Goal: Book appointment/travel/reservation

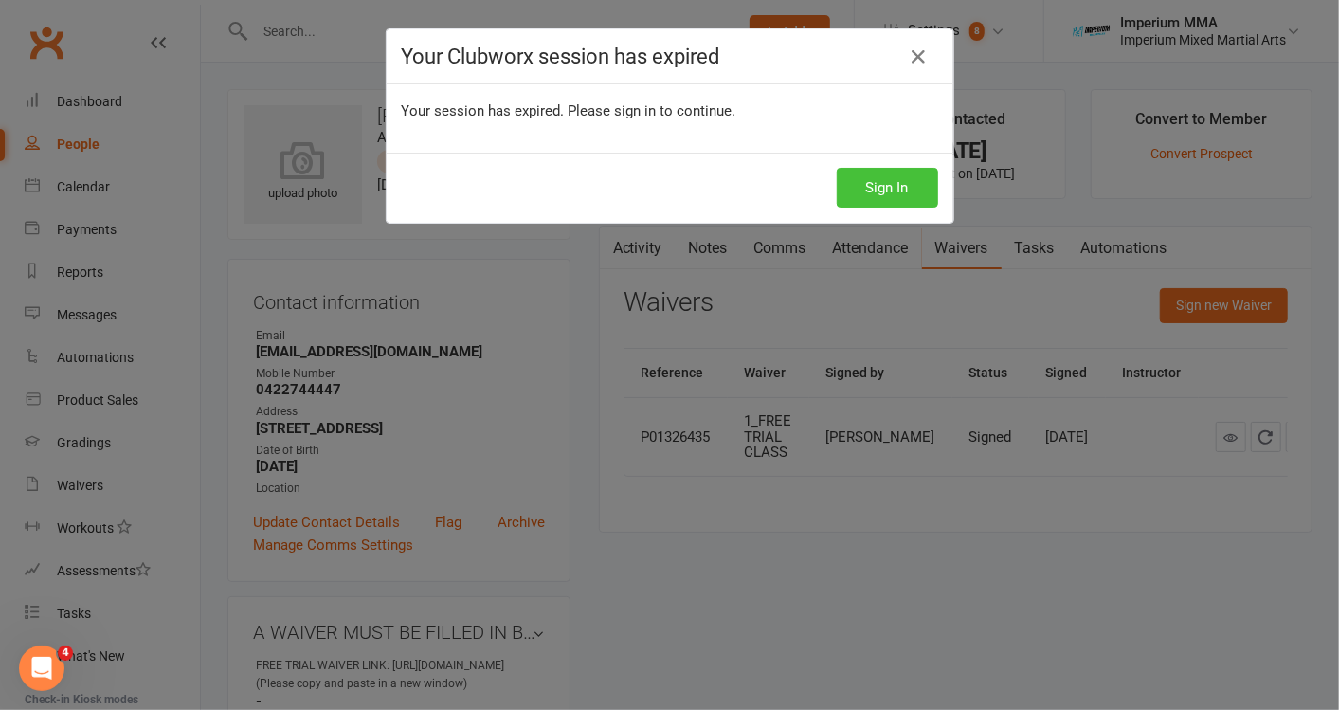
click at [876, 190] on button "Sign In" at bounding box center [886, 188] width 101 height 40
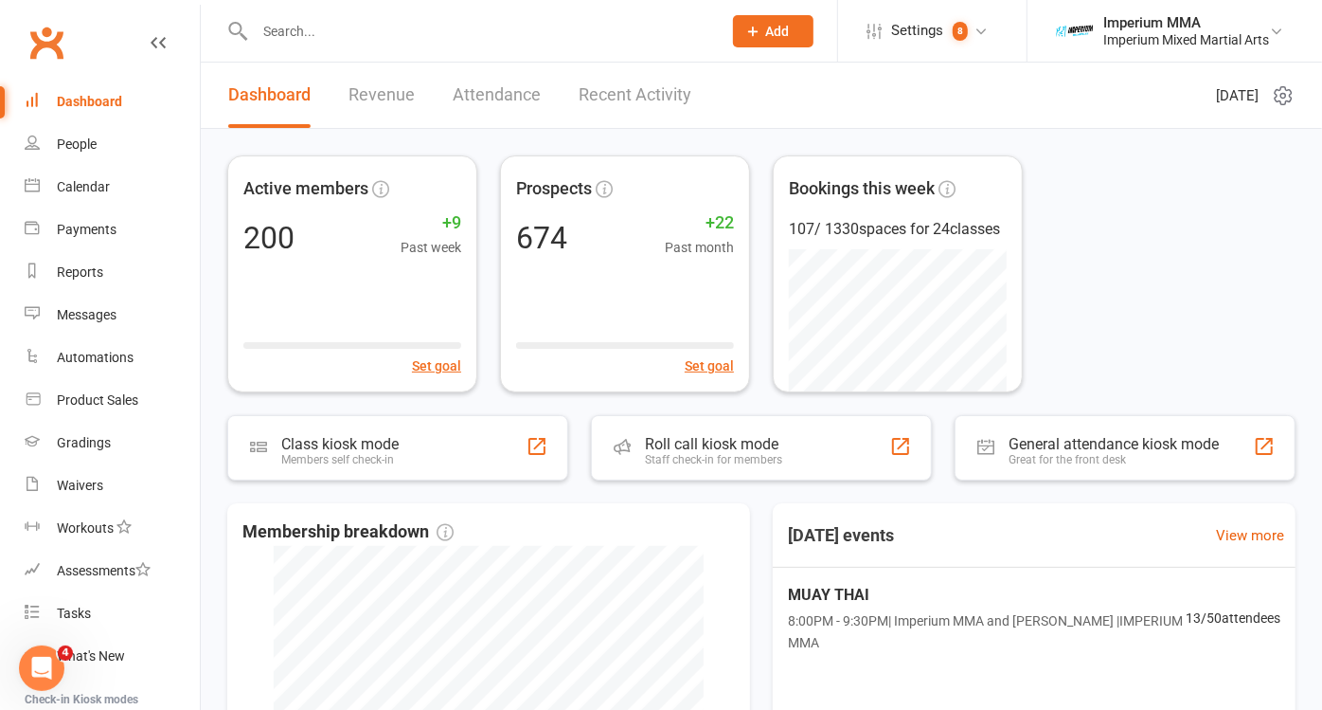
click at [405, 41] on input "text" at bounding box center [478, 31] width 459 height 27
drag, startPoint x: 333, startPoint y: 29, endPoint x: 254, endPoint y: 39, distance: 79.2
click at [254, 39] on input "muf" at bounding box center [478, 31] width 459 height 27
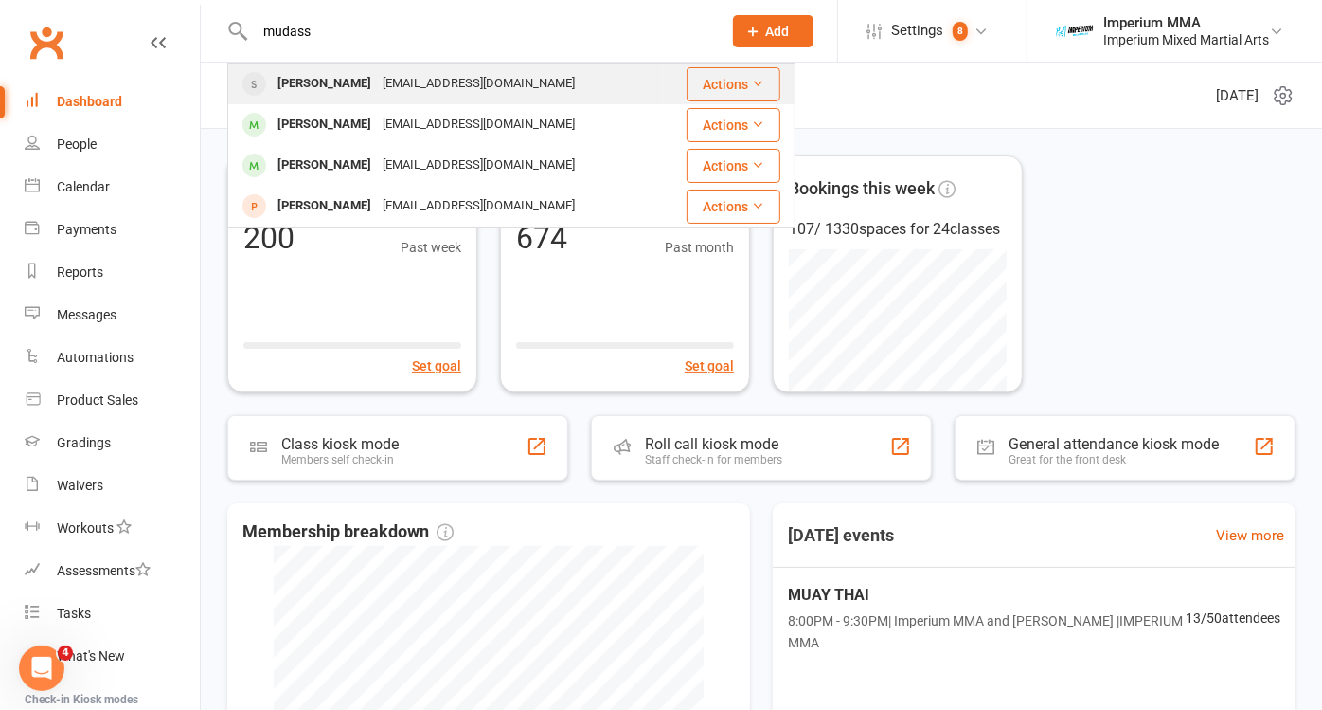
type input "mudass"
click at [327, 87] on div "mudassar shaikh" at bounding box center [324, 83] width 105 height 27
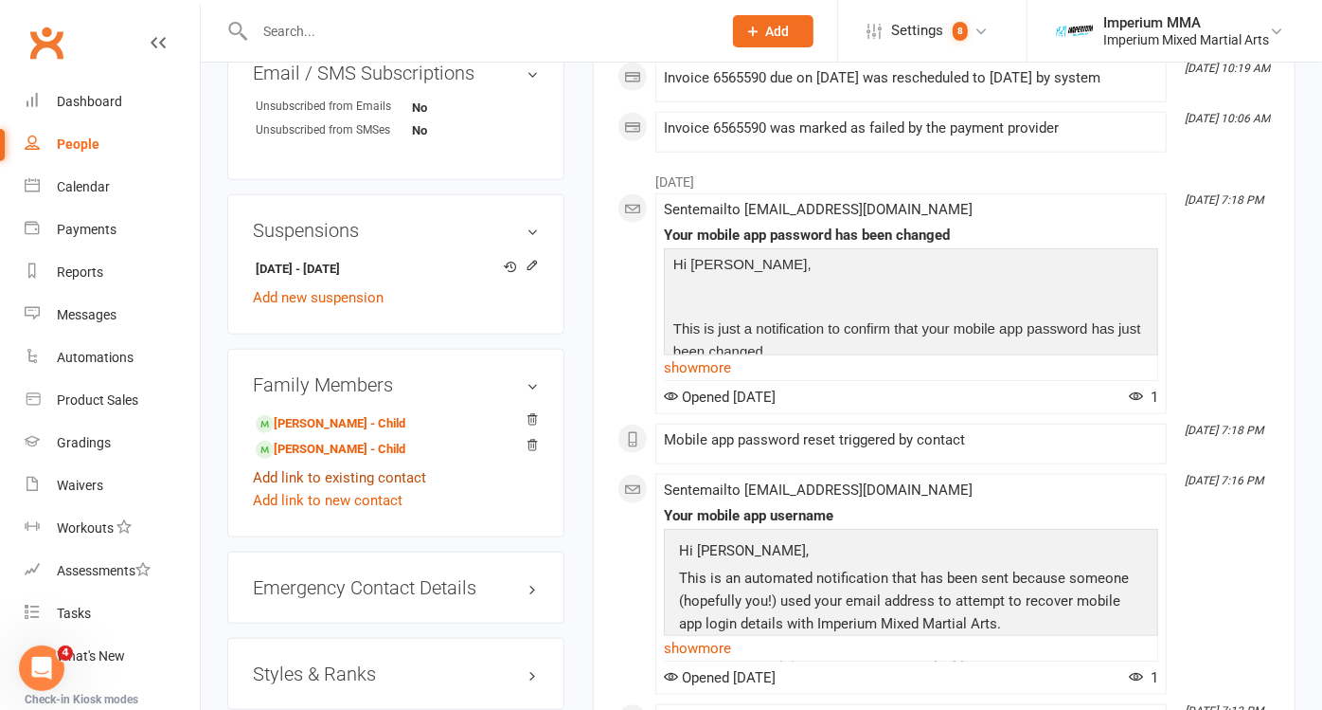
scroll to position [1052, 0]
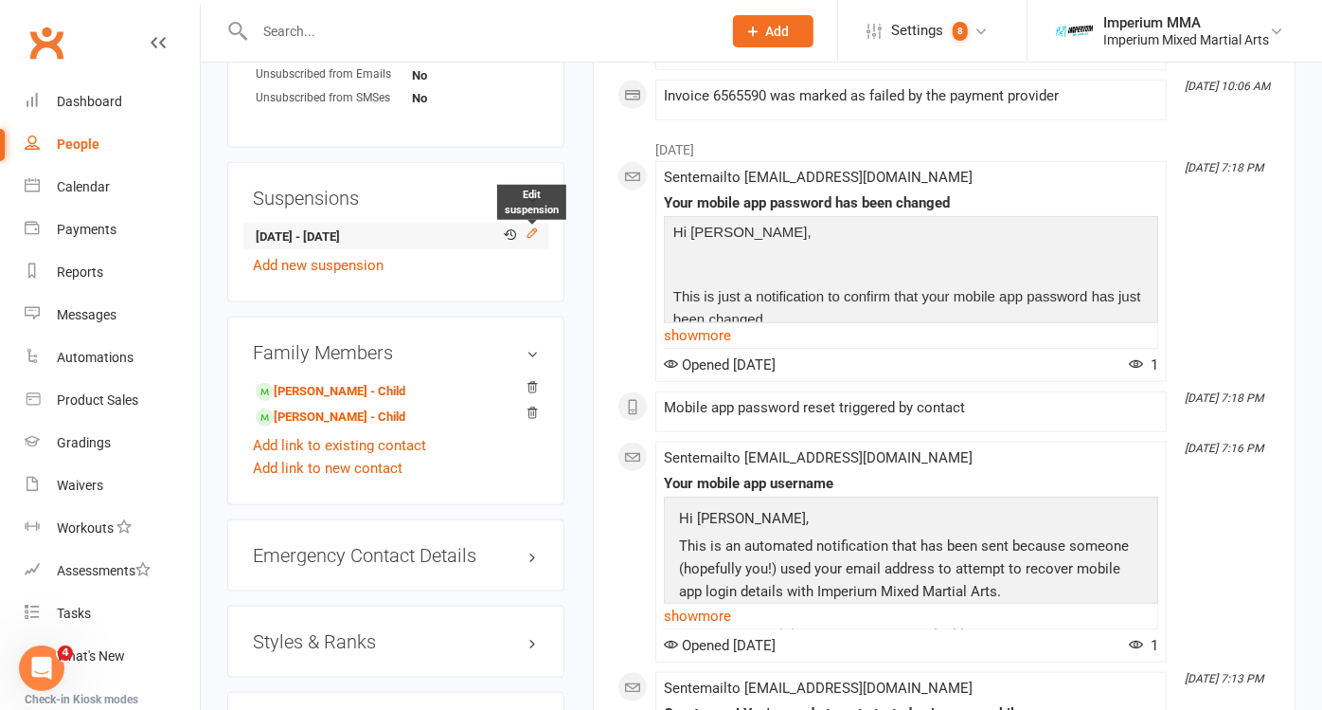
click at [535, 228] on icon at bounding box center [532, 232] width 9 height 9
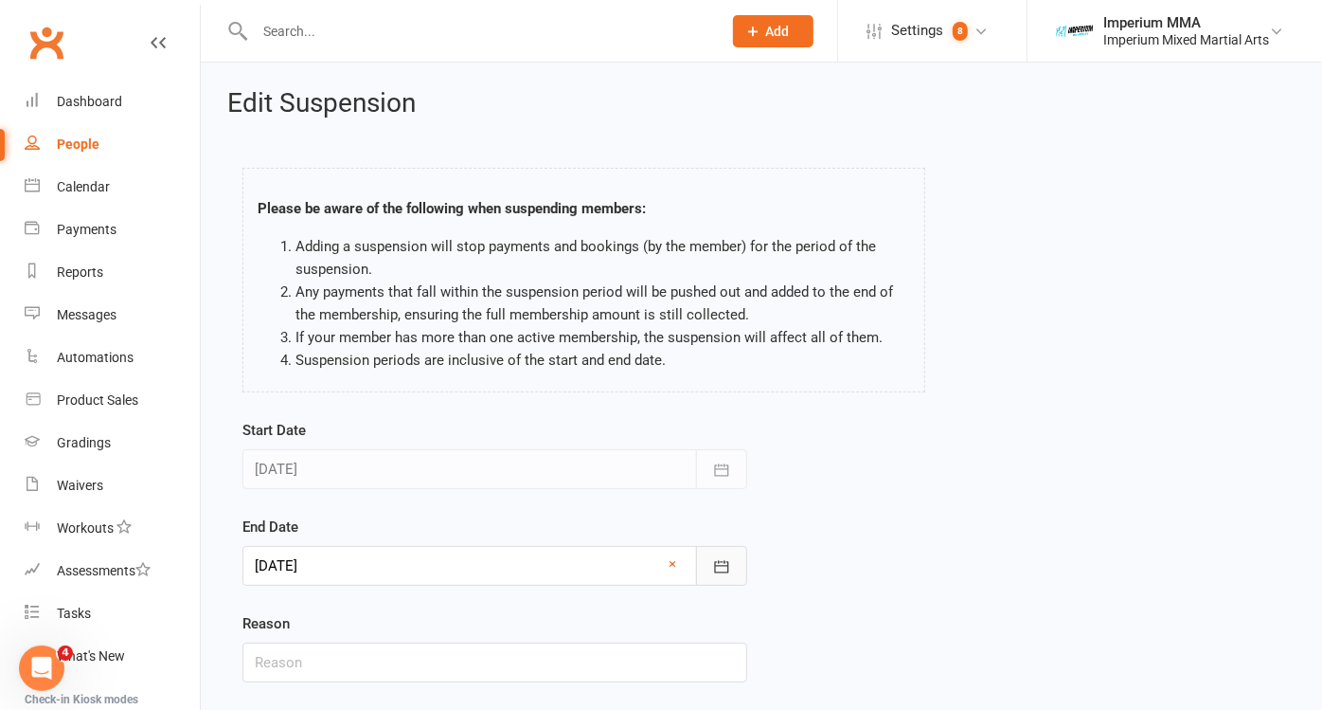
click at [724, 560] on icon "button" at bounding box center [721, 566] width 19 height 19
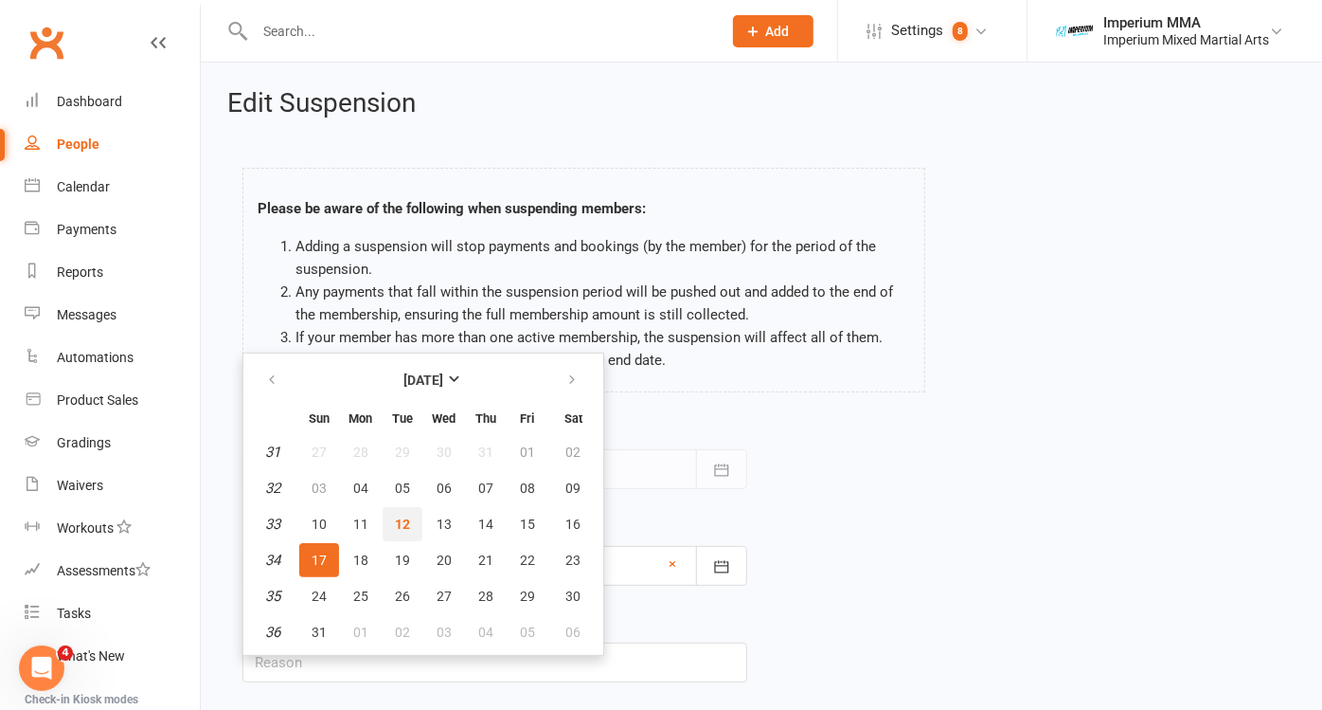
drag, startPoint x: 401, startPoint y: 521, endPoint x: 434, endPoint y: 531, distance: 34.5
click at [402, 521] on span "12" at bounding box center [402, 523] width 15 height 15
type input "12 Aug 2025"
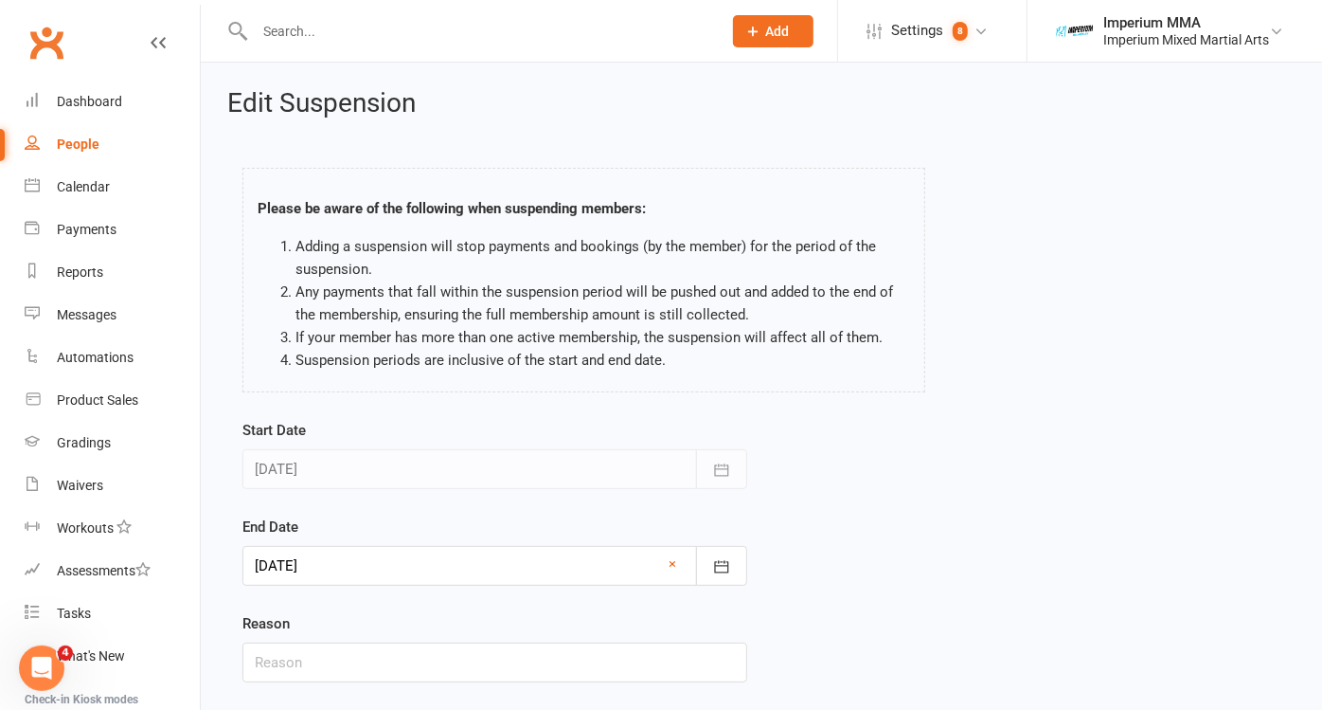
scroll to position [120, 0]
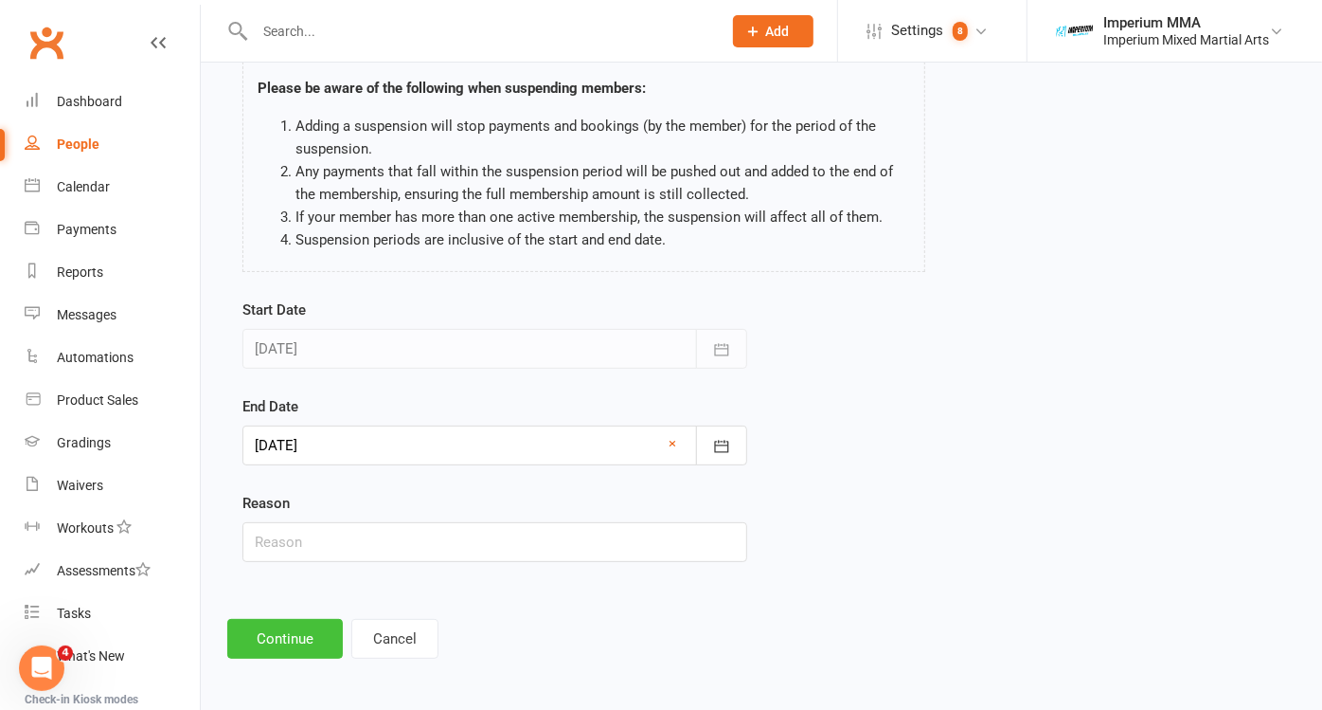
click at [278, 640] on button "Continue" at bounding box center [285, 639] width 116 height 40
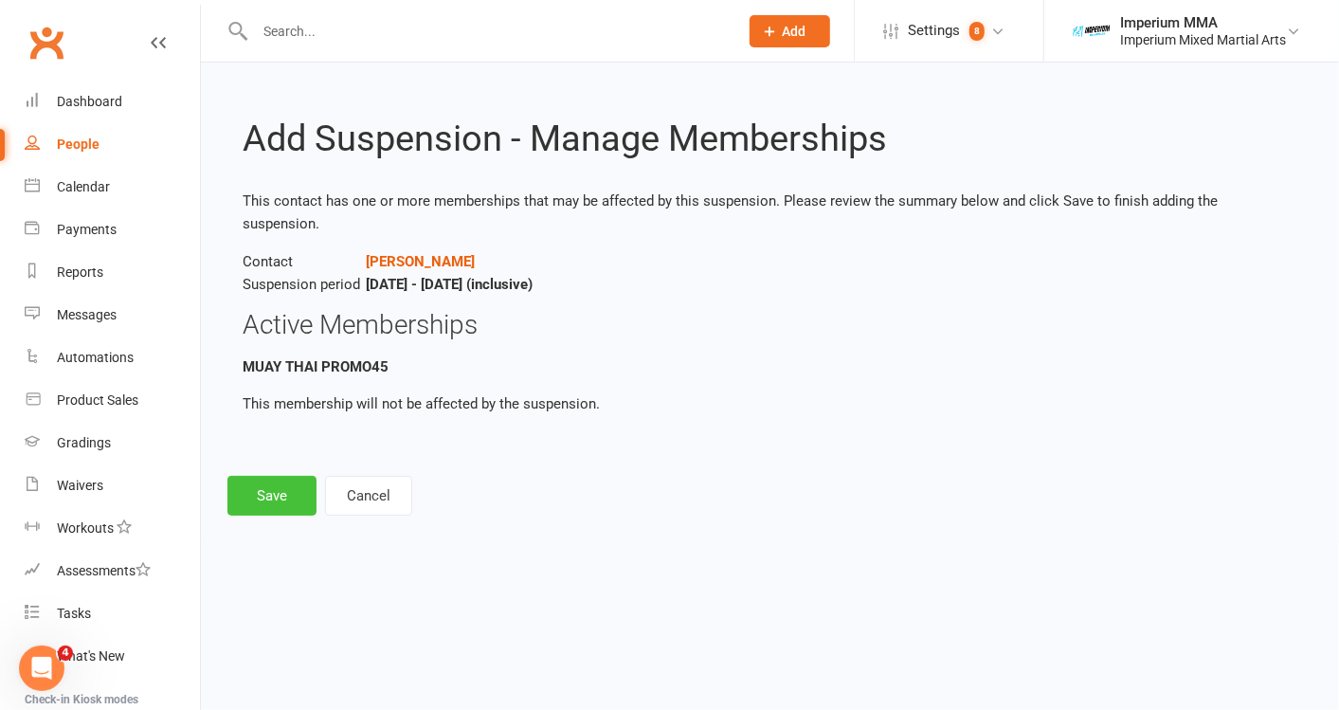
click at [251, 476] on button "Save" at bounding box center [271, 496] width 89 height 40
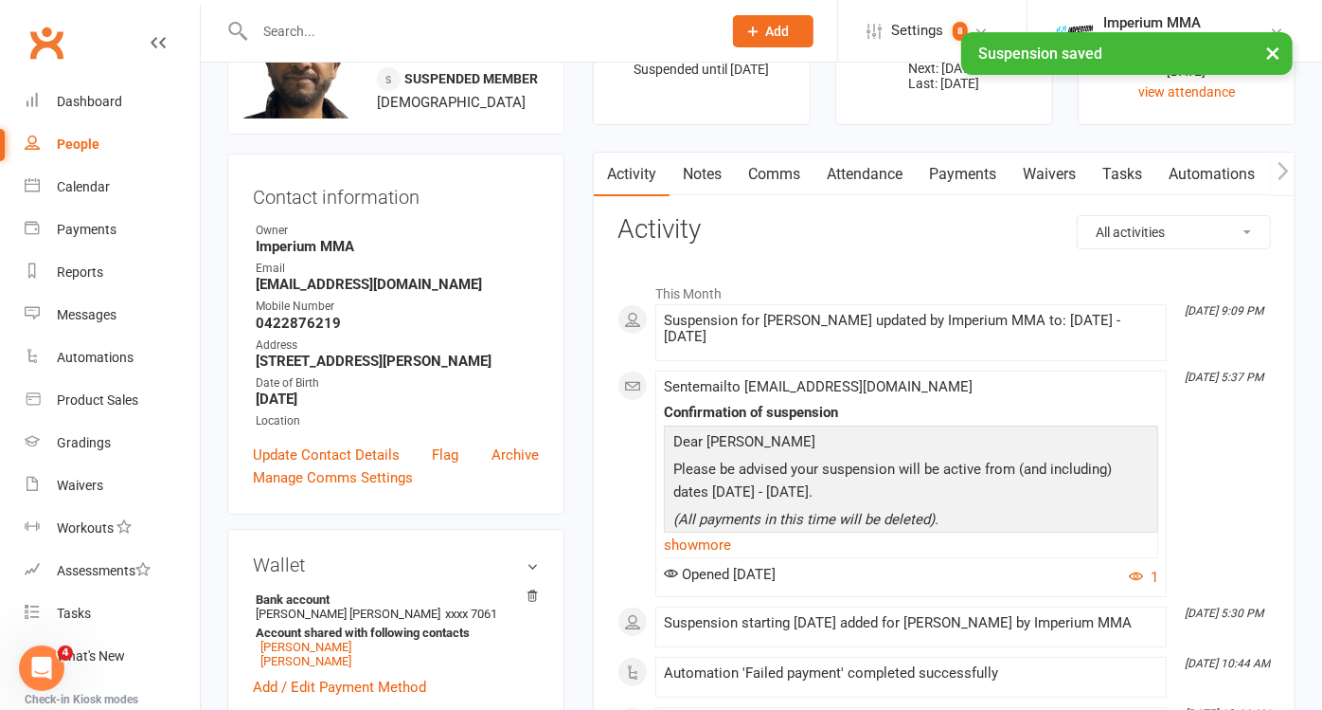
scroll to position [105, 0]
click at [968, 177] on link "Payments" at bounding box center [963, 175] width 94 height 44
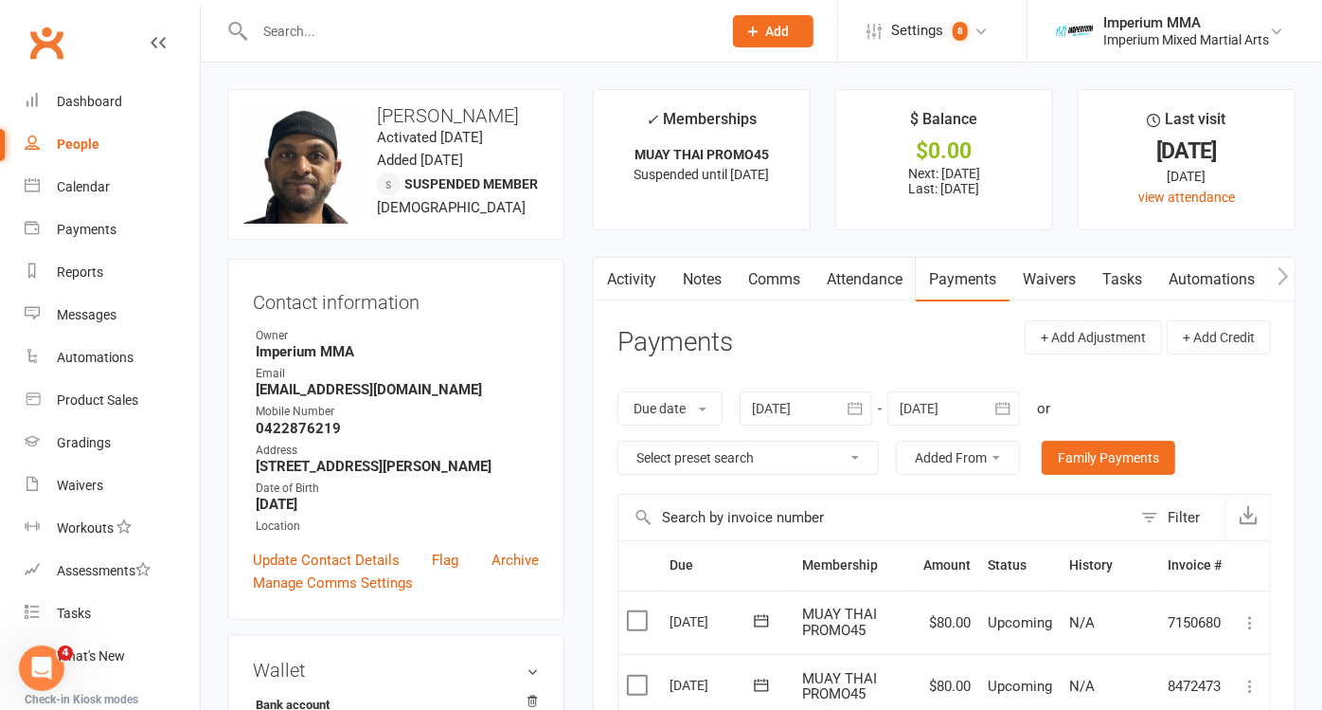
click at [407, 18] on input "text" at bounding box center [478, 31] width 459 height 27
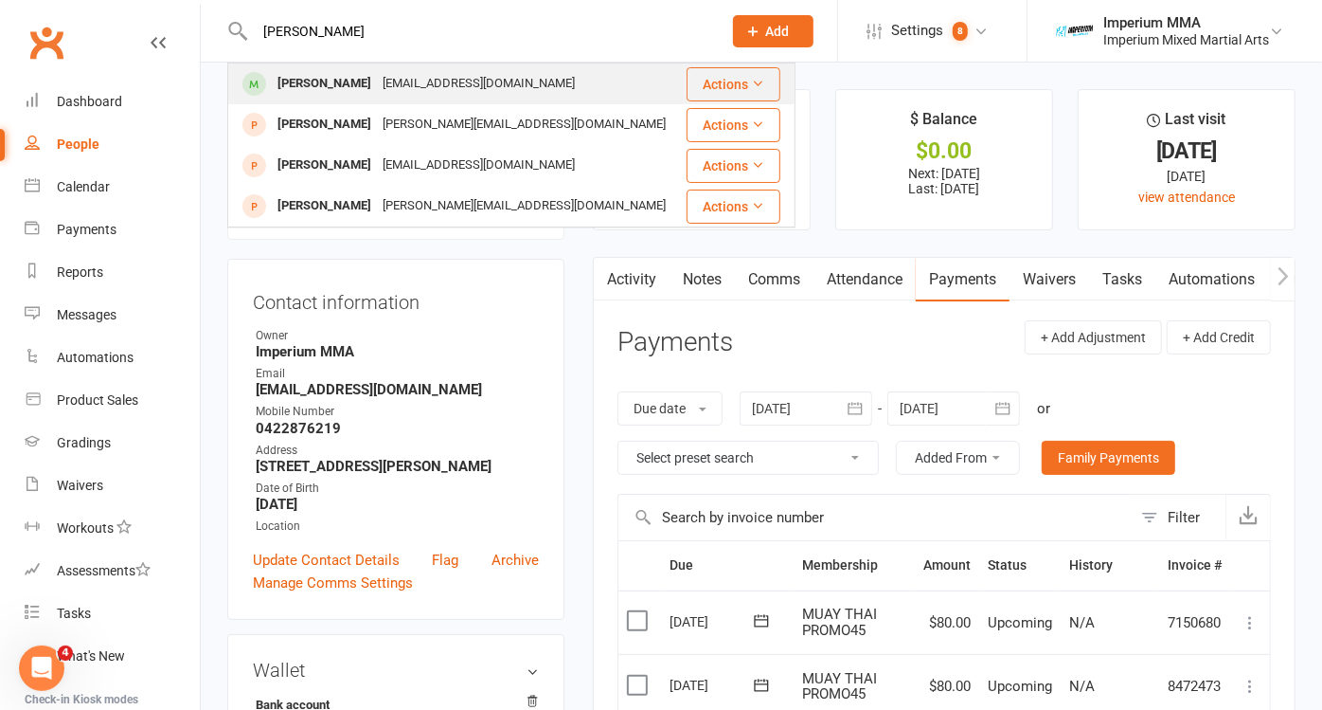
type input "Emily t"
click at [314, 73] on div "Emily Tong" at bounding box center [324, 83] width 105 height 27
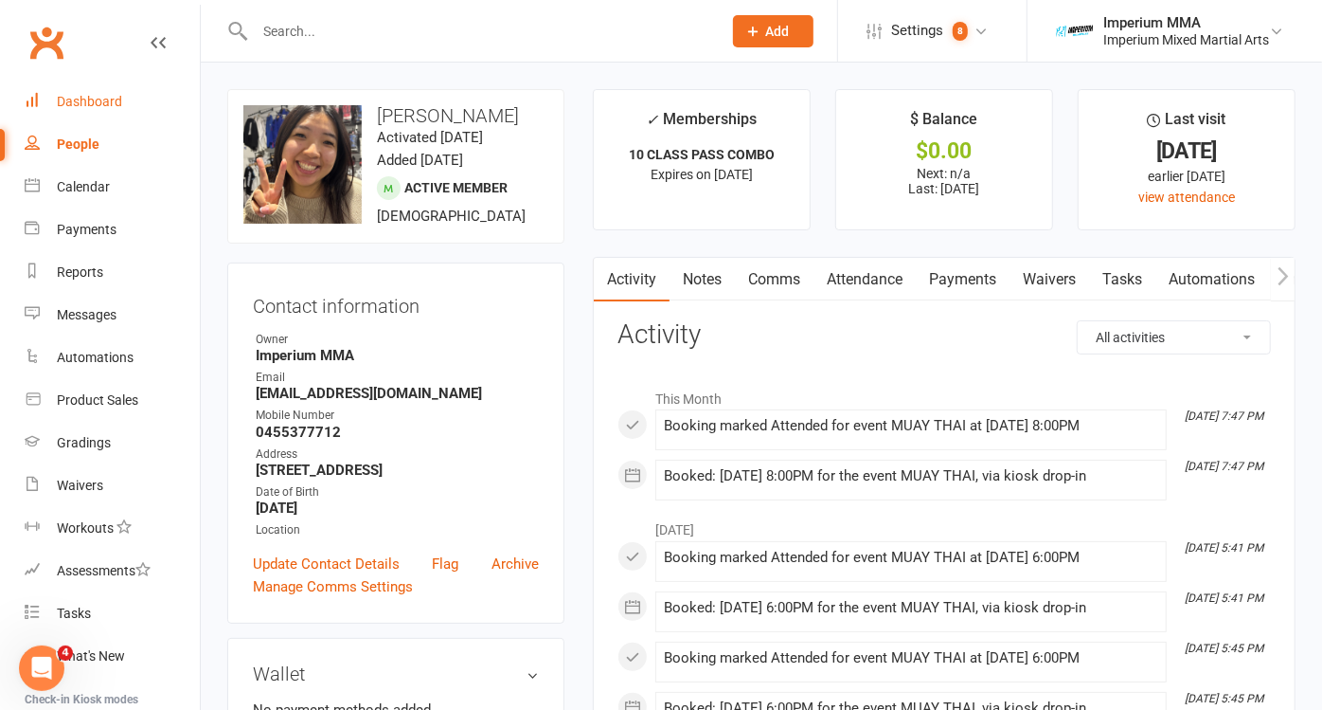
click at [86, 92] on link "Dashboard" at bounding box center [112, 102] width 175 height 43
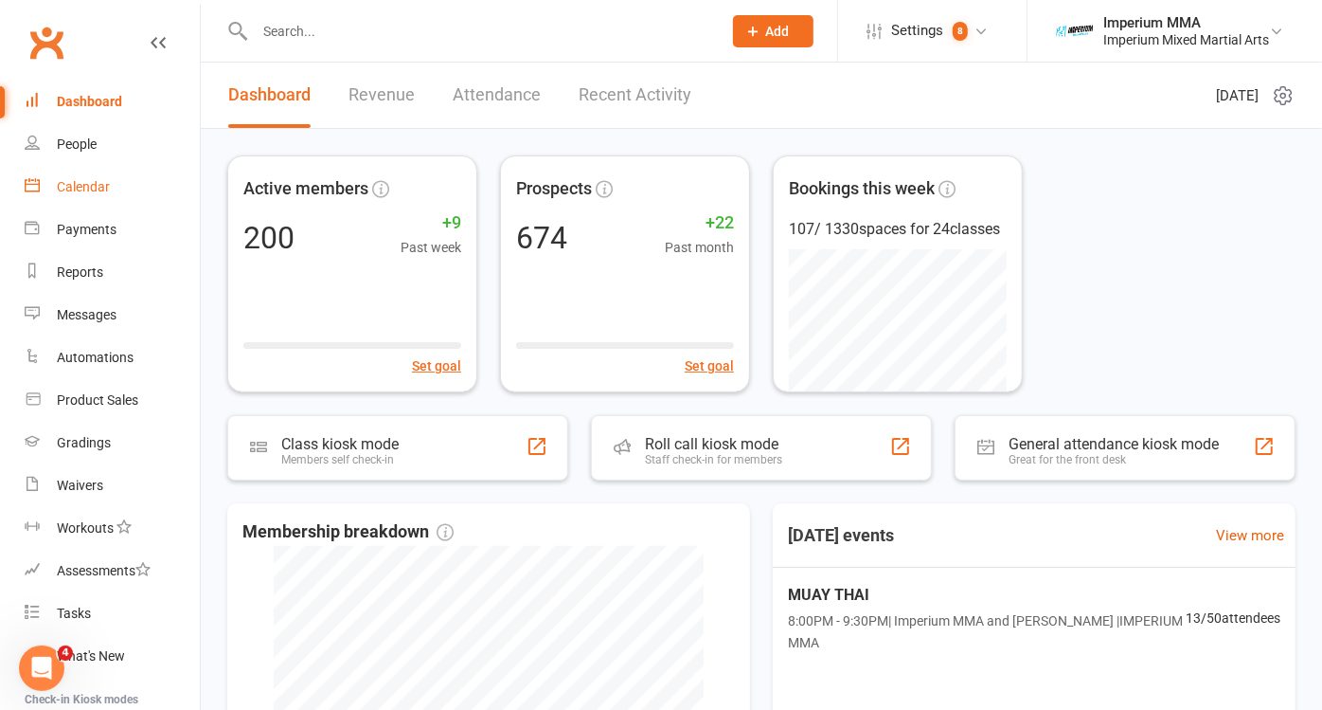
click at [69, 181] on div "Calendar" at bounding box center [83, 186] width 53 height 15
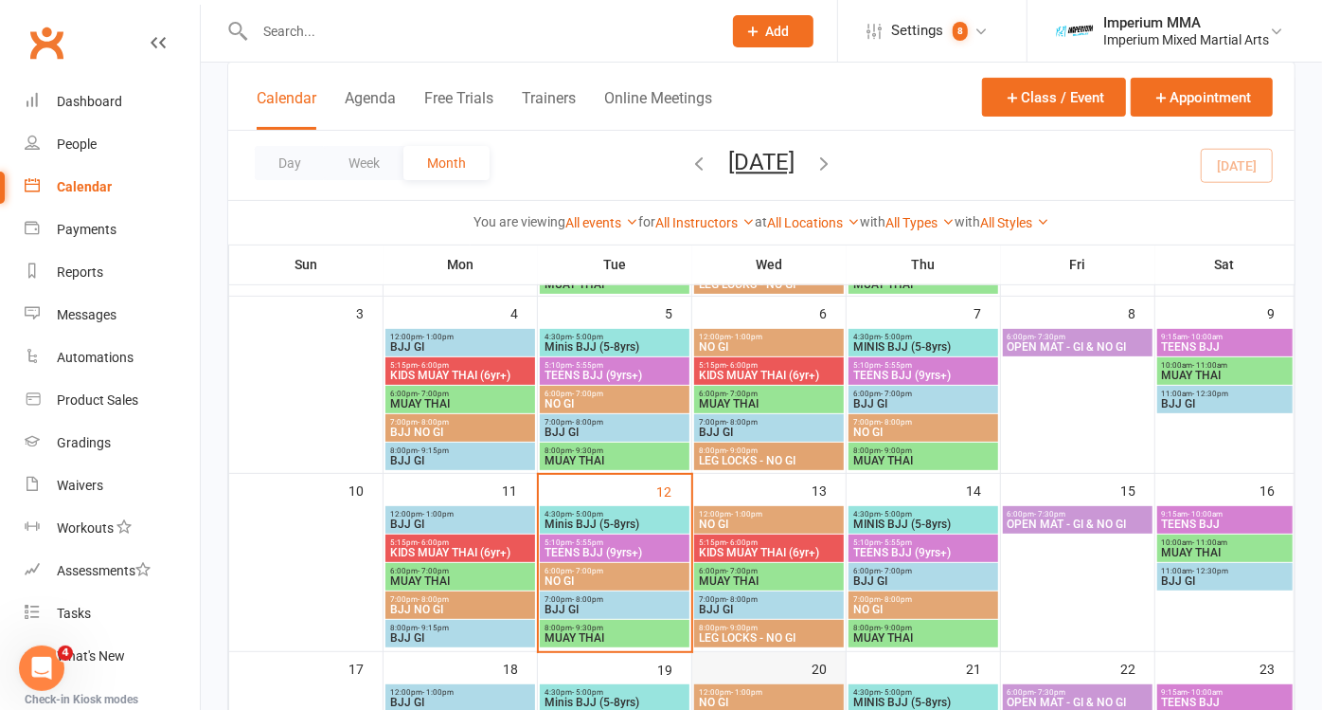
scroll to position [421, 0]
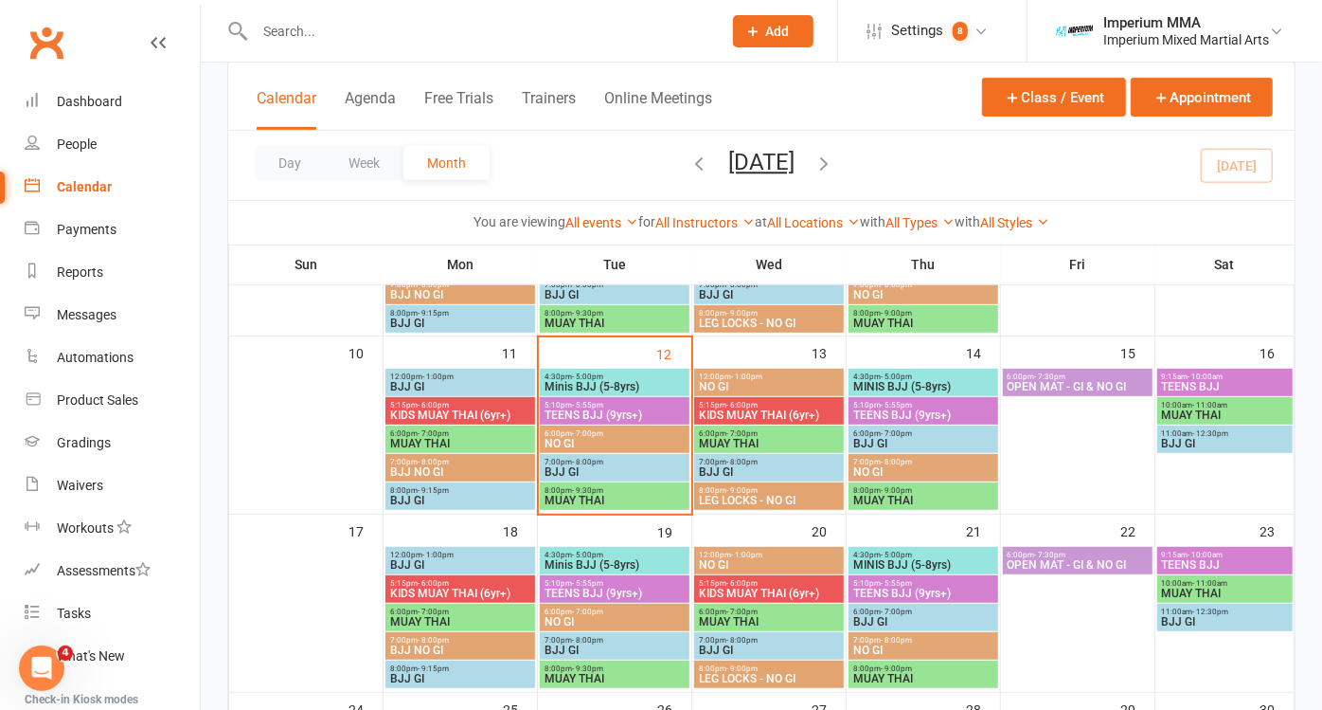
click at [601, 381] on span "Minis BJJ (5-8yrs)" at bounding box center [615, 386] width 142 height 11
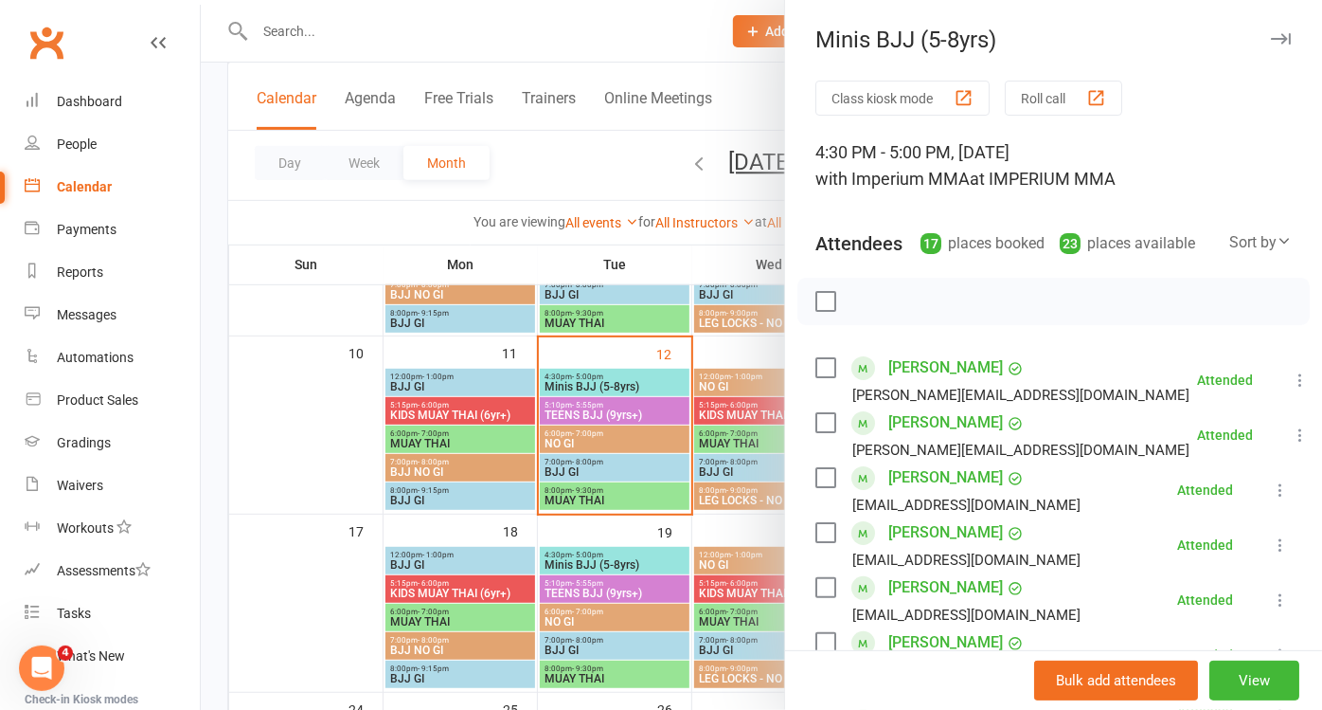
click at [1271, 39] on icon "button" at bounding box center [1281, 38] width 20 height 11
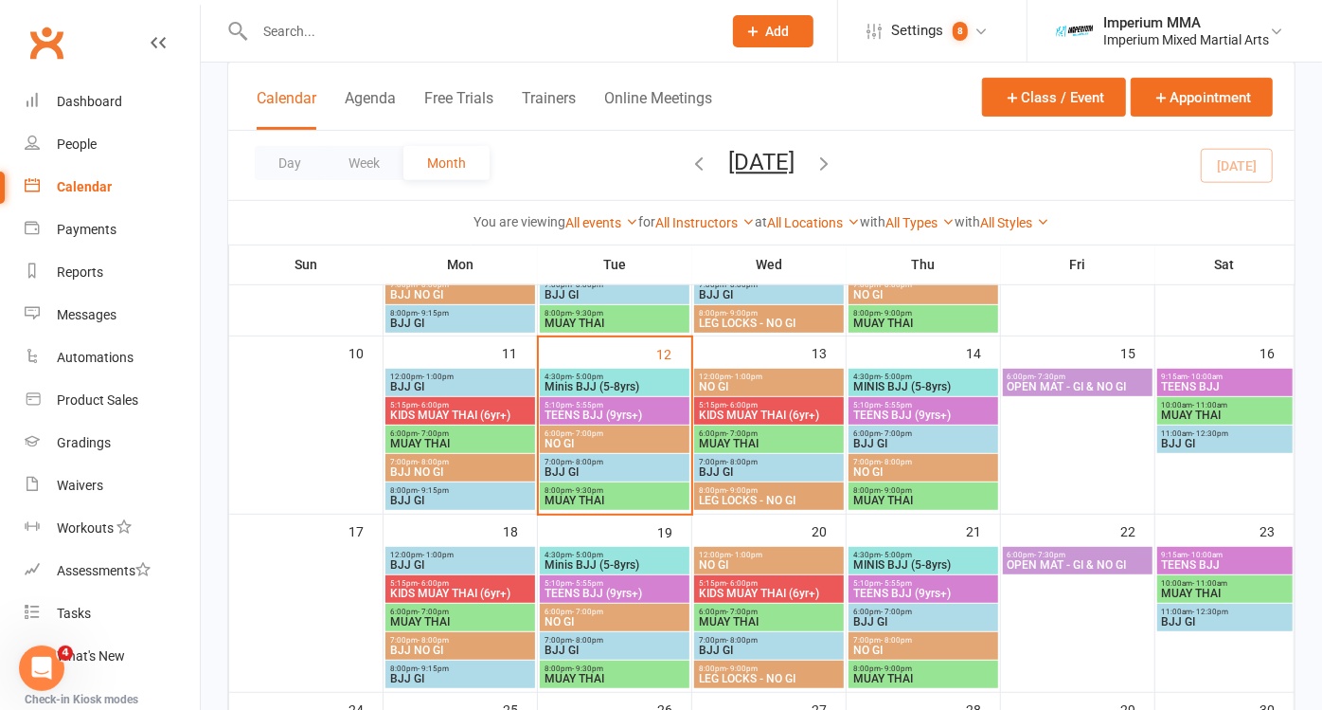
click at [575, 495] on span "MUAY THAI" at bounding box center [615, 500] width 142 height 11
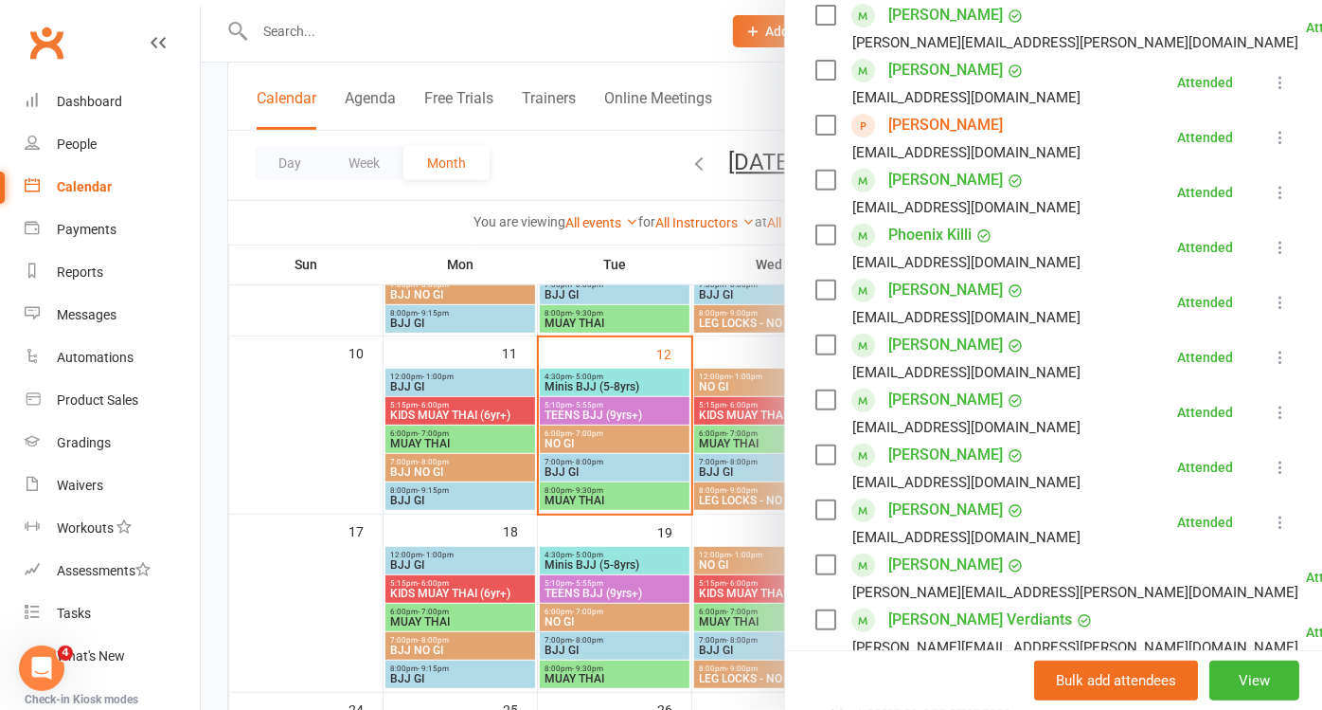
scroll to position [0, 0]
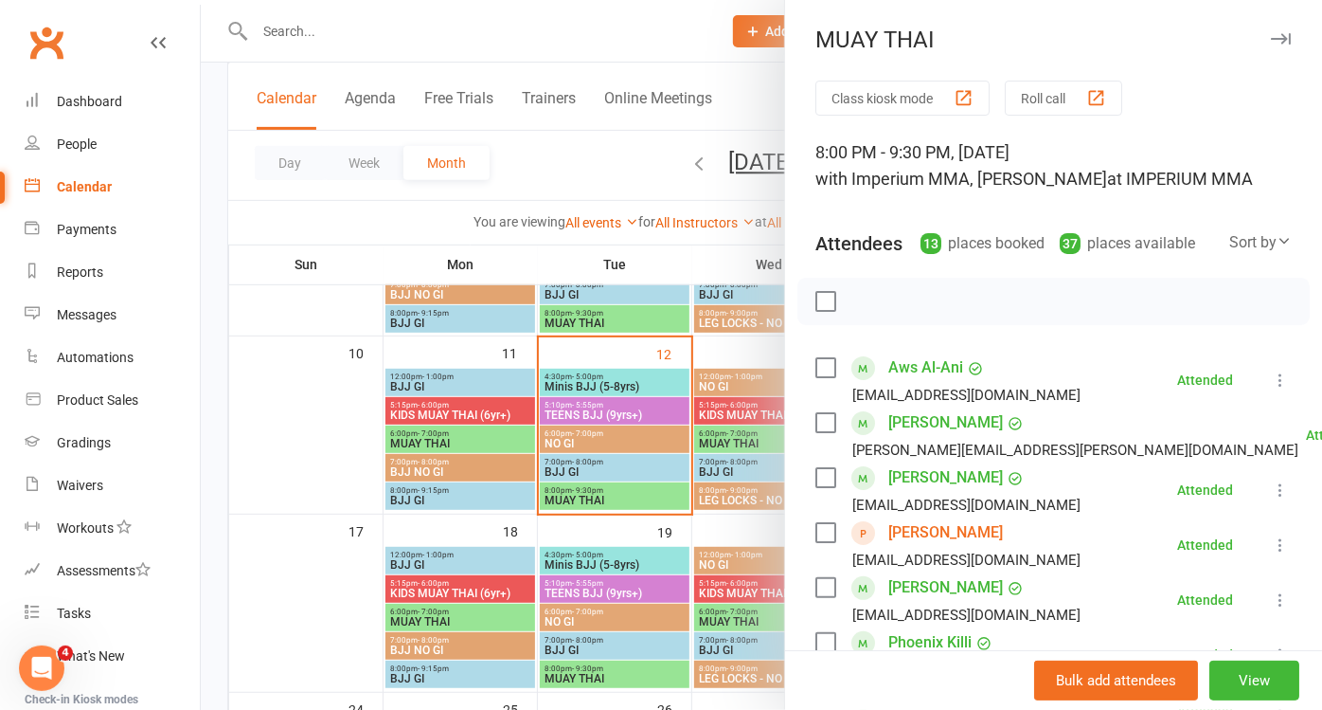
drag, startPoint x: 1249, startPoint y: 39, endPoint x: 360, endPoint y: 589, distance: 1045.2
click at [1271, 38] on icon "button" at bounding box center [1281, 38] width 20 height 11
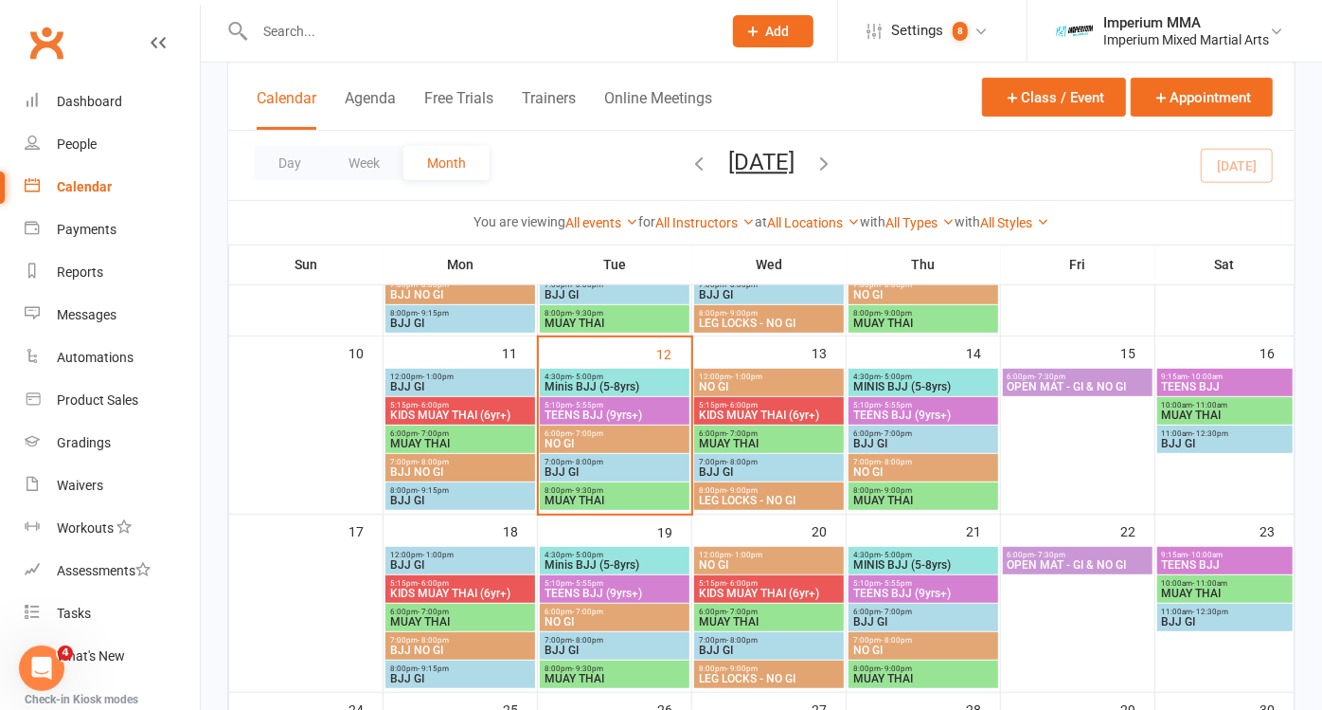
click at [579, 497] on span "MUAY THAI" at bounding box center [615, 500] width 142 height 11
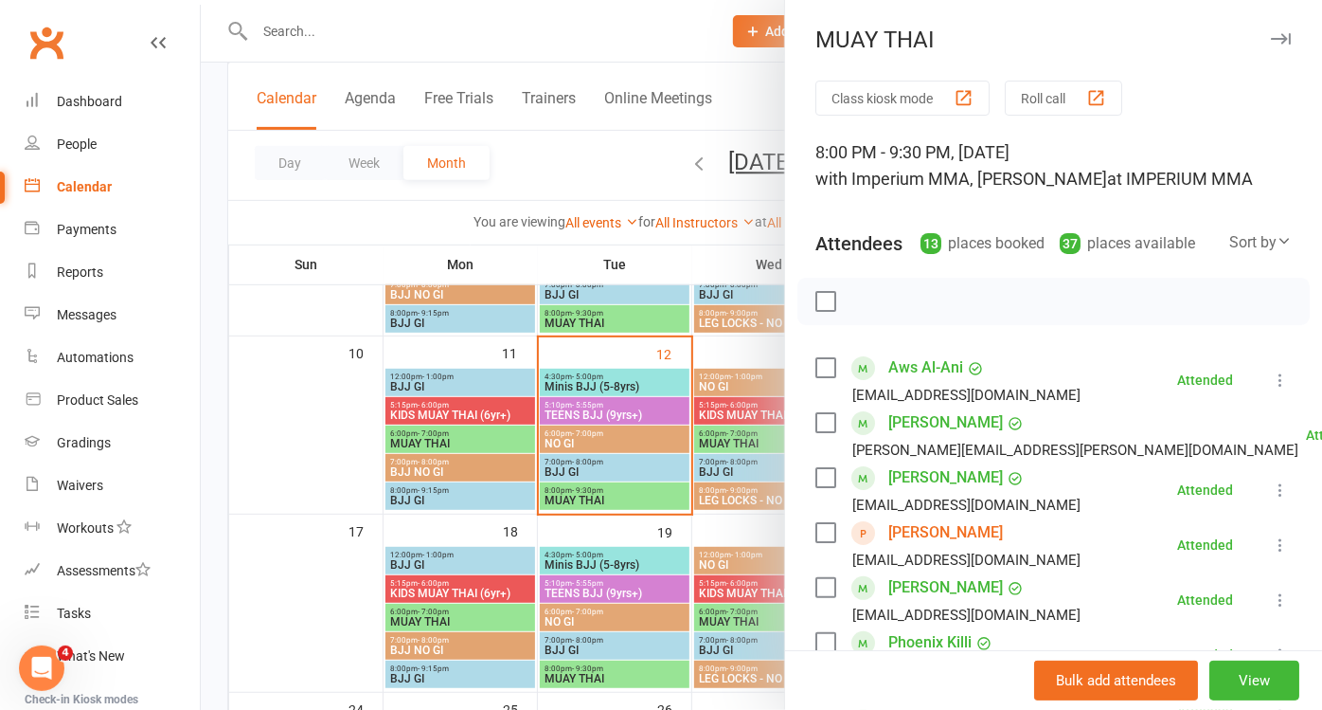
click at [1271, 40] on icon "button" at bounding box center [1281, 38] width 20 height 11
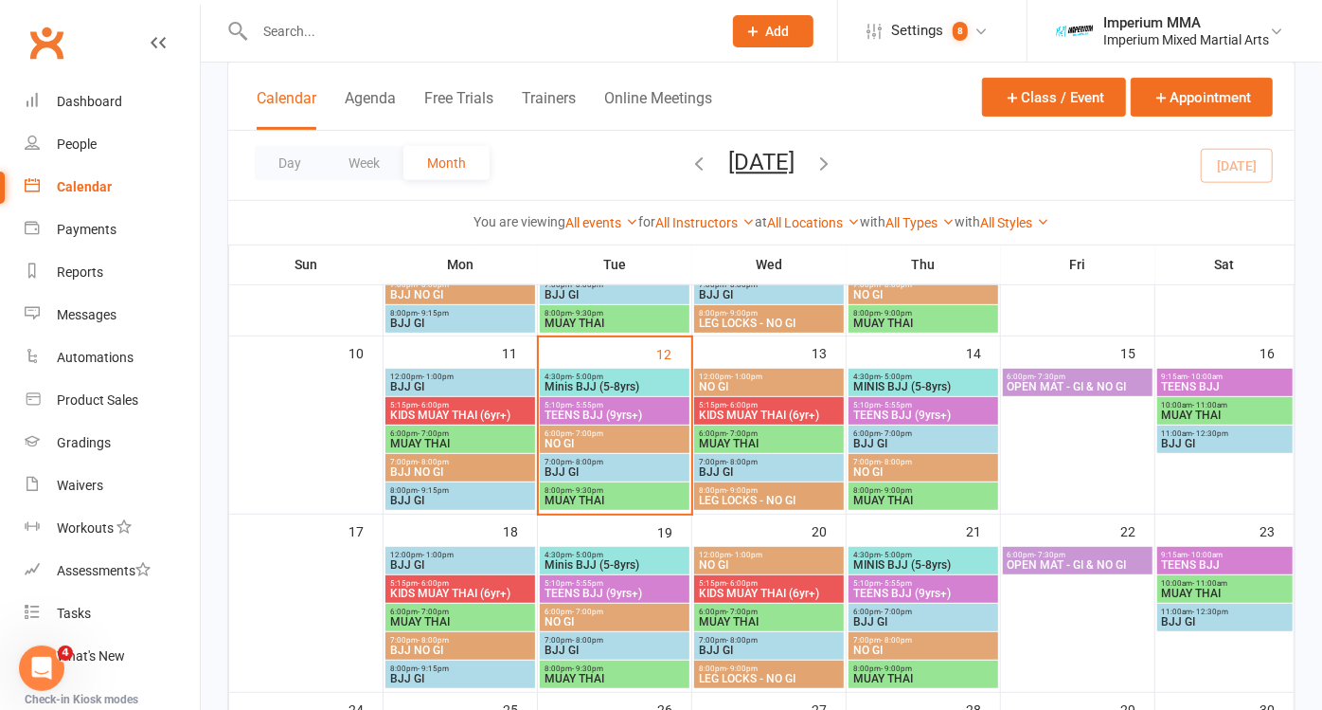
click at [903, 495] on span "MUAY THAI" at bounding box center [924, 500] width 142 height 11
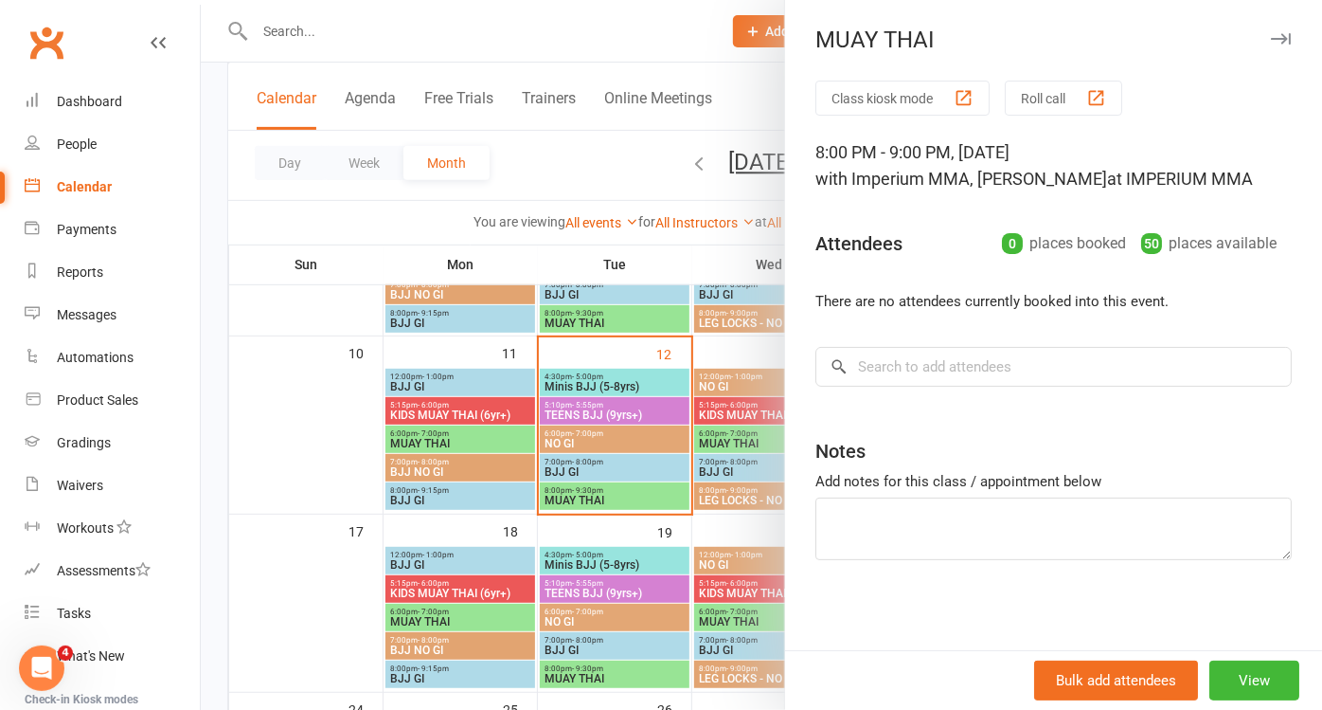
click at [923, 327] on div "Class kiosk mode Roll call 8:00 PM - 9:00 PM, Thursday, August, 14, 2025 with I…" at bounding box center [1053, 368] width 537 height 574
click at [921, 369] on input "search" at bounding box center [1054, 367] width 477 height 40
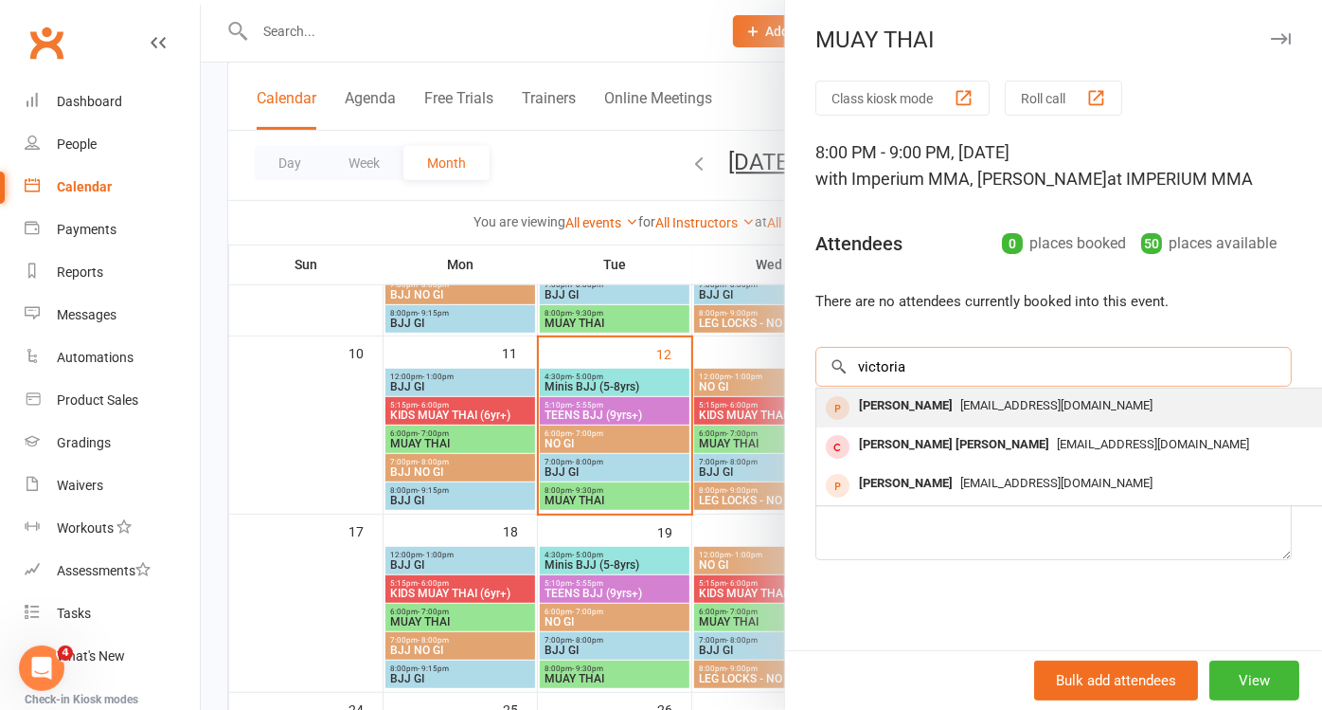
type input "victoria"
click at [933, 414] on div "[PERSON_NAME]" at bounding box center [906, 405] width 109 height 27
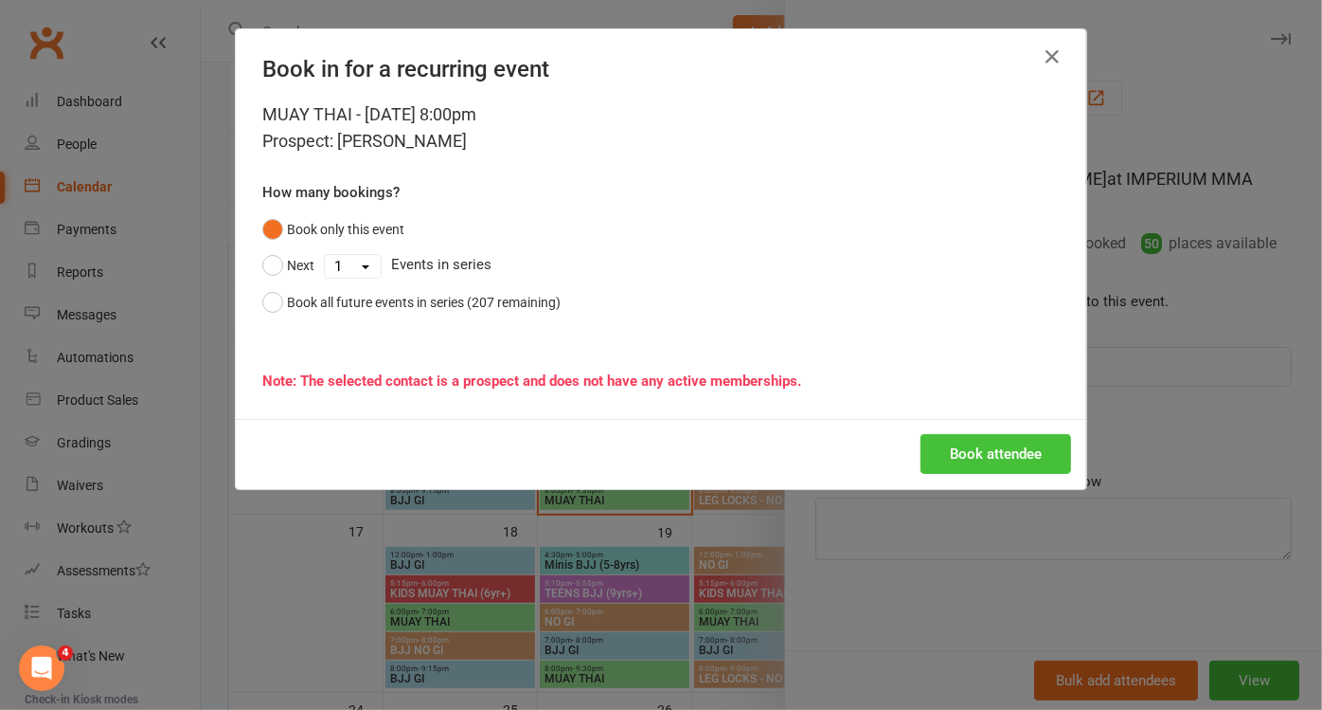
click at [986, 451] on button "Book attendee" at bounding box center [996, 454] width 151 height 40
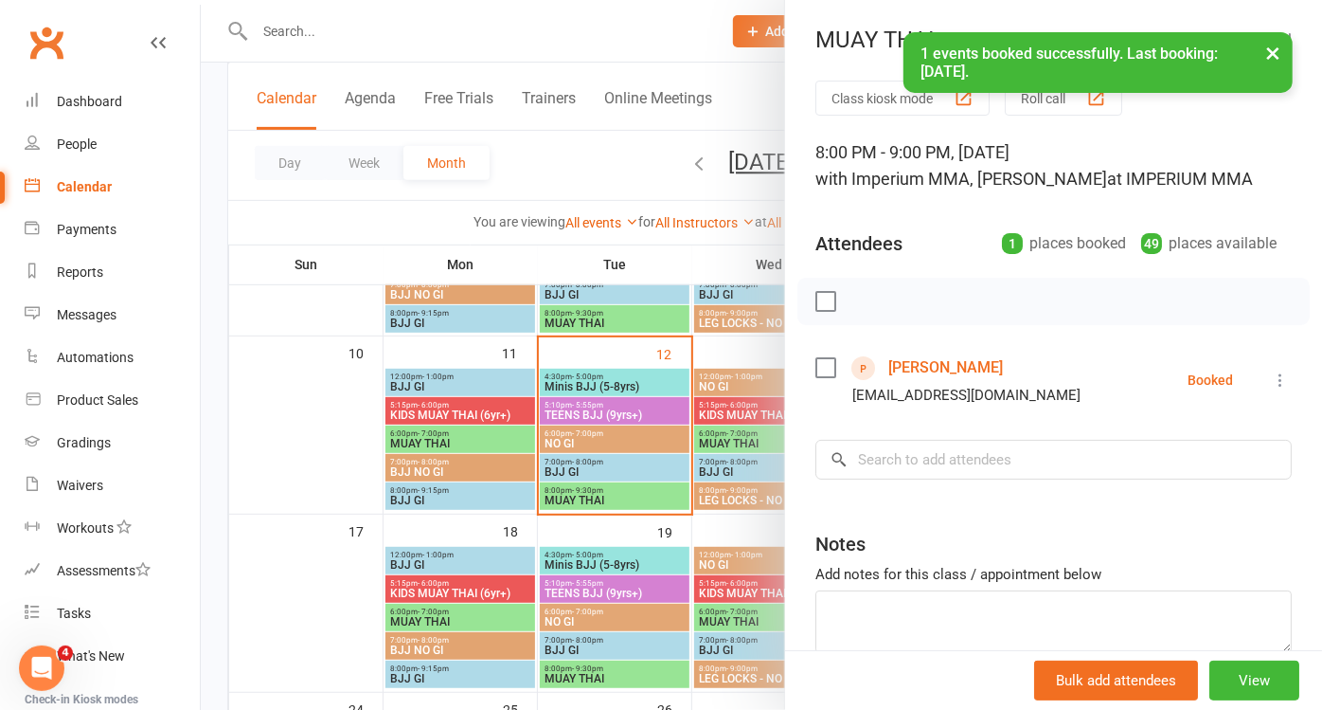
click at [1274, 52] on button "×" at bounding box center [1273, 52] width 34 height 41
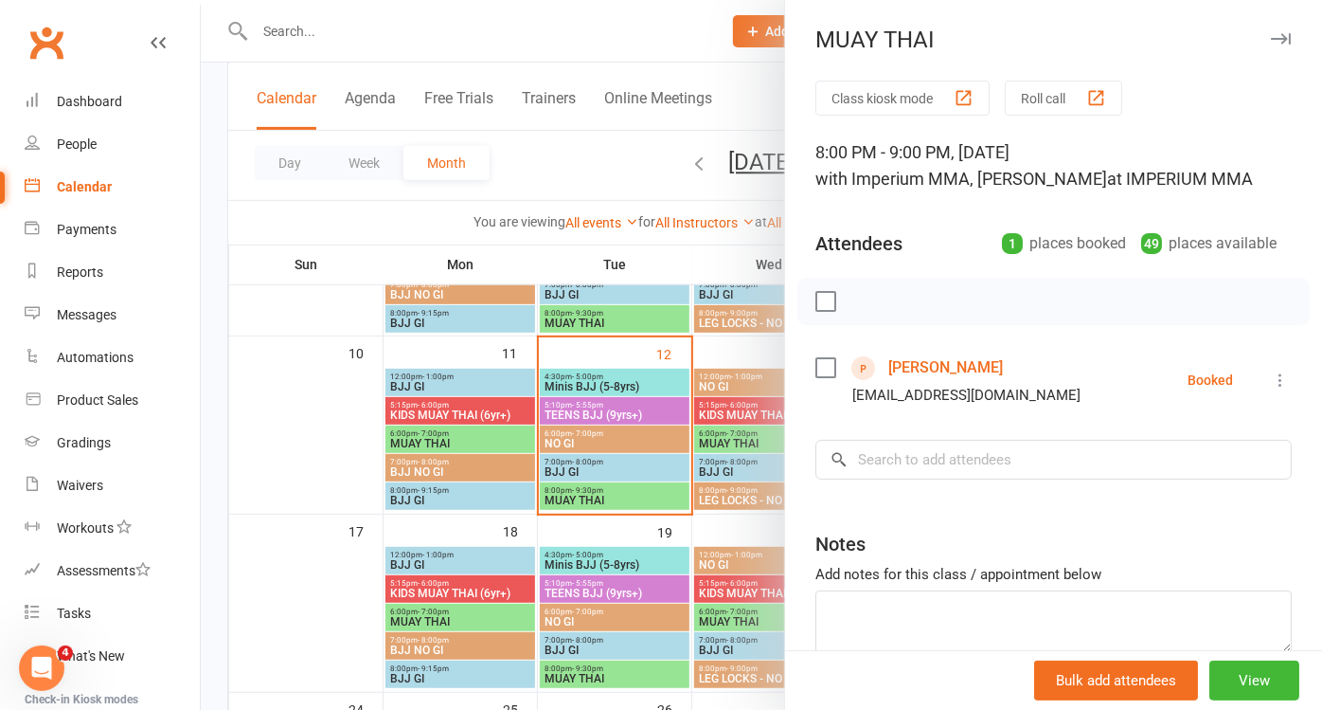
click at [1271, 34] on icon "button" at bounding box center [1281, 38] width 20 height 11
